Goal: Go to known website: Go to known website

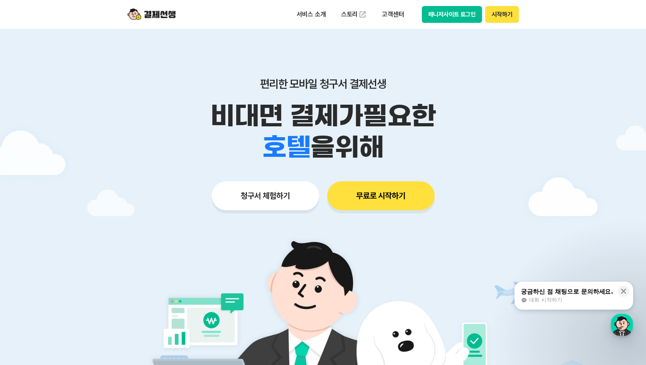
click at [271, 14] on button "매니저사이트 로그인" at bounding box center [452, 14] width 61 height 17
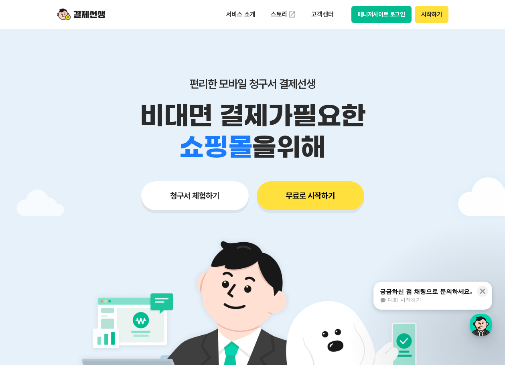
click at [271, 6] on button "매니저사이트 로그인" at bounding box center [381, 14] width 61 height 17
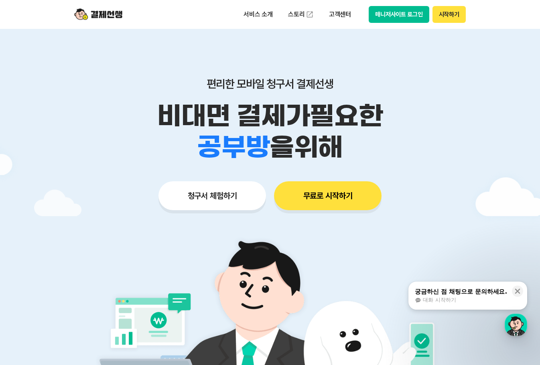
click at [271, 16] on button "매니저사이트 로그인" at bounding box center [398, 14] width 61 height 17
